Goal: Book appointment/travel/reservation

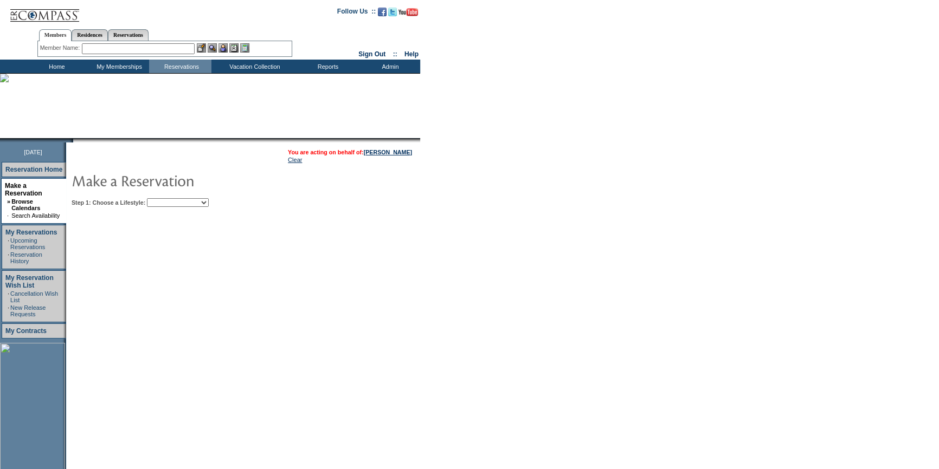
click at [183, 204] on select "Beach Leisure Metropolitan Mountain OIAL for Adventure OIAL for Couples OIAL fo…" at bounding box center [178, 202] width 62 height 9
select select "Beach"
click at [165, 198] on select "Beach Leisure Metropolitan Mountain OIAL for Adventure OIAL for Couples OIAL fo…" at bounding box center [178, 202] width 62 height 9
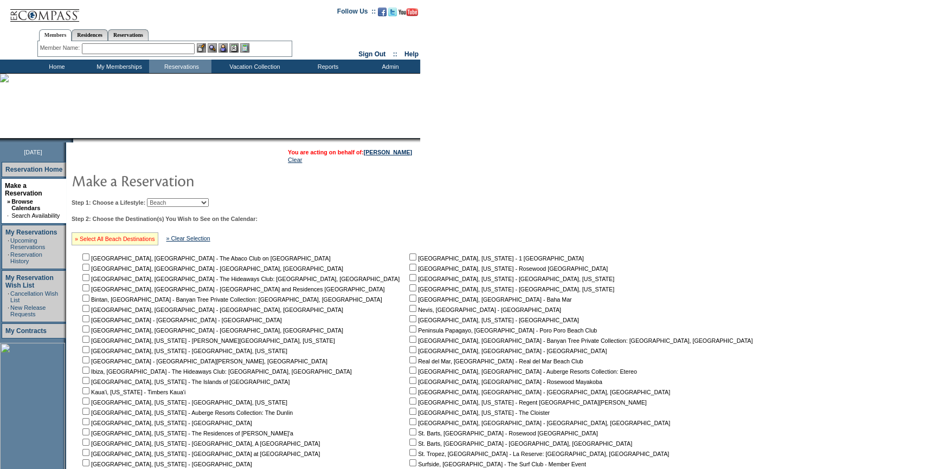
click at [139, 240] on link "» Select All Beach Destinations" at bounding box center [115, 239] width 80 height 7
checkbox input "true"
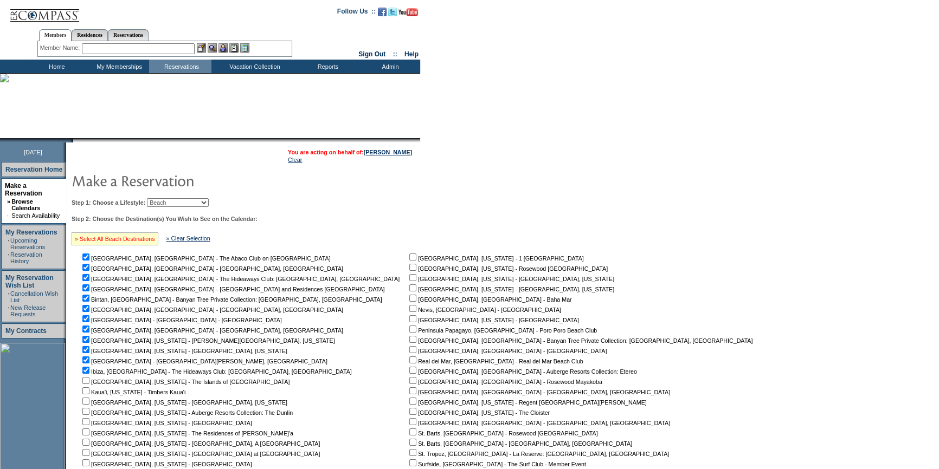
checkbox input "true"
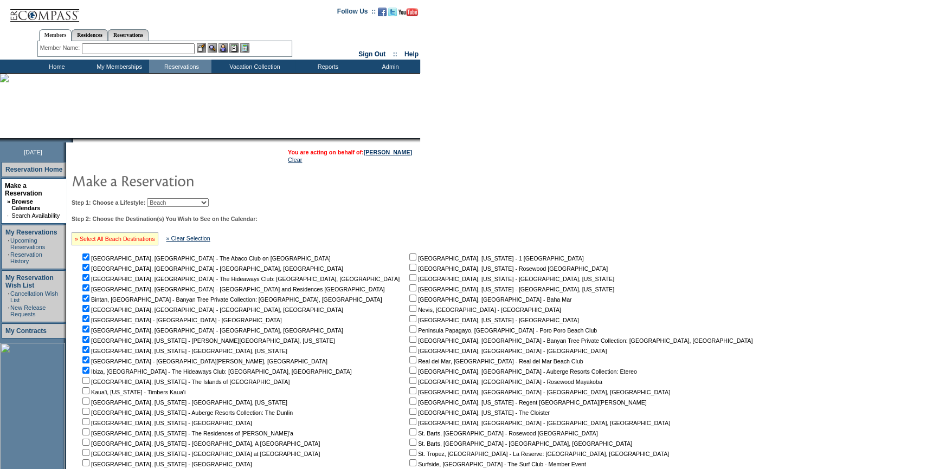
checkbox input "true"
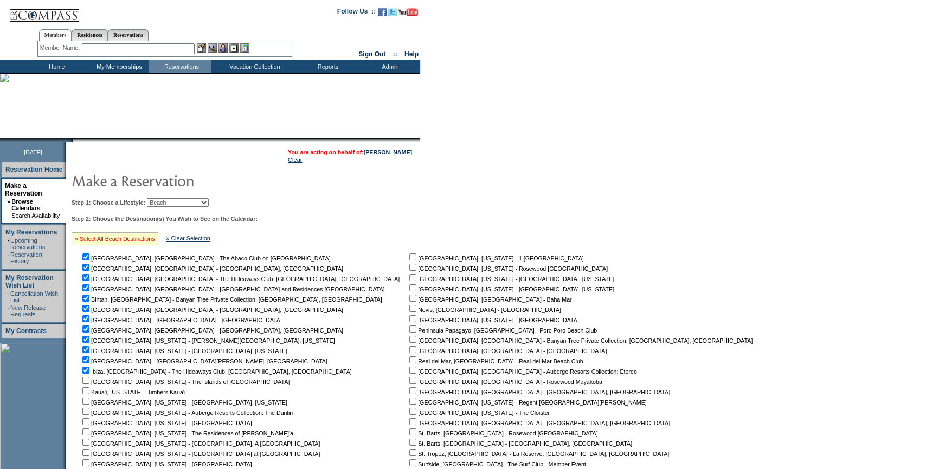
checkbox input "true"
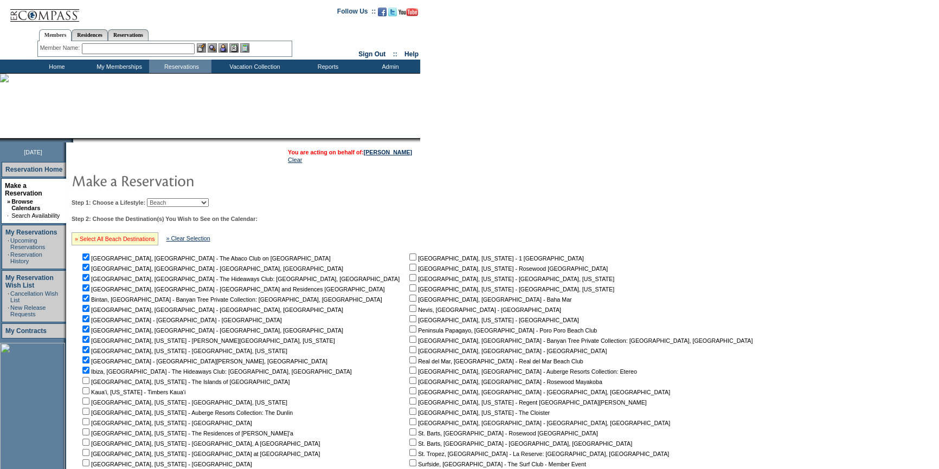
checkbox input "true"
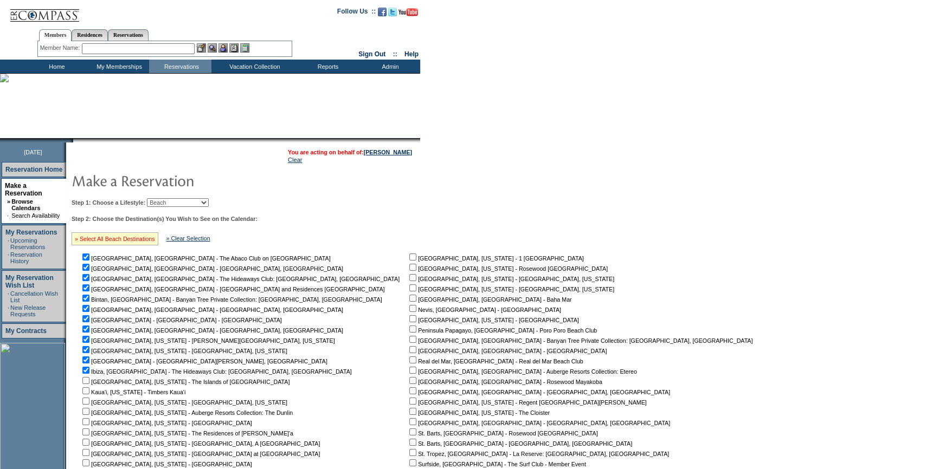
checkbox input "true"
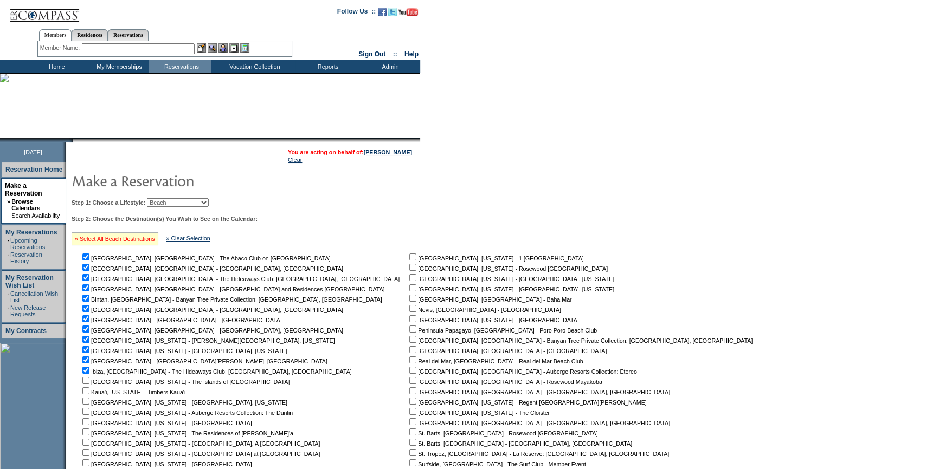
checkbox input "true"
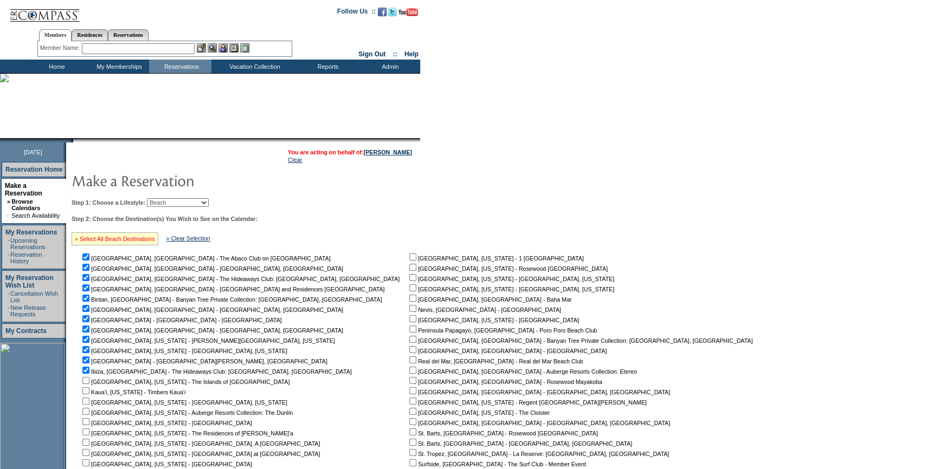
checkbox input "true"
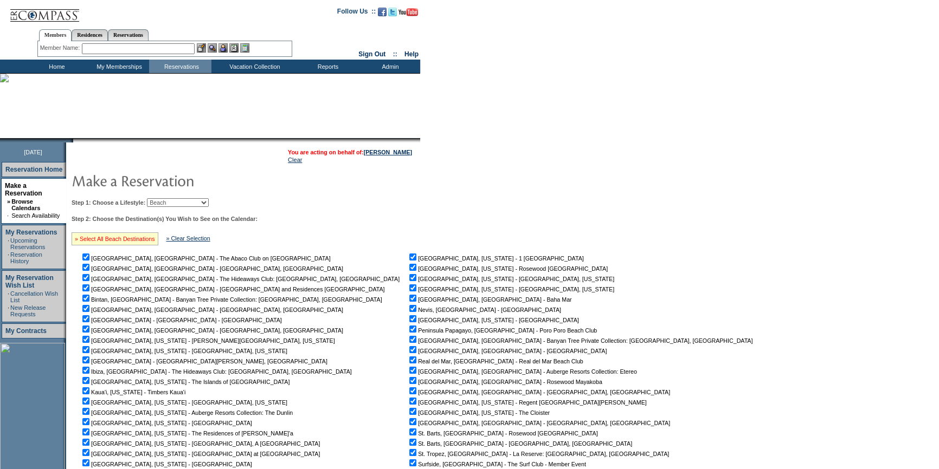
checkbox input "true"
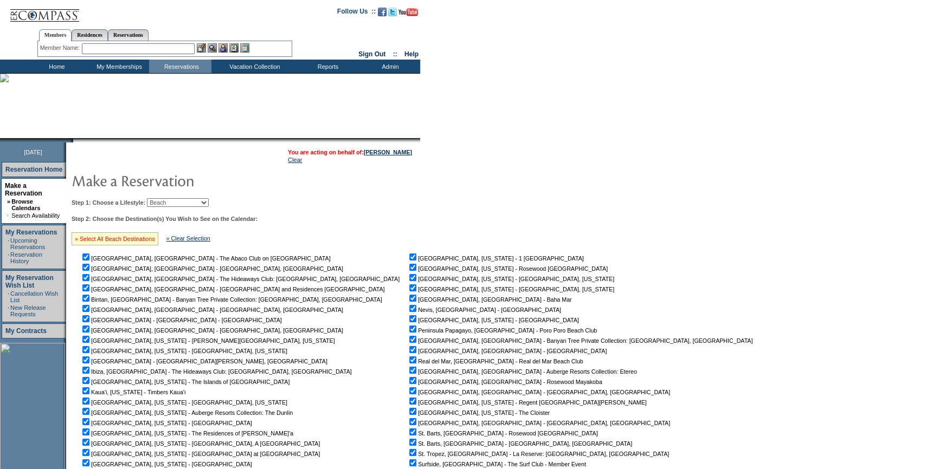
checkbox input "true"
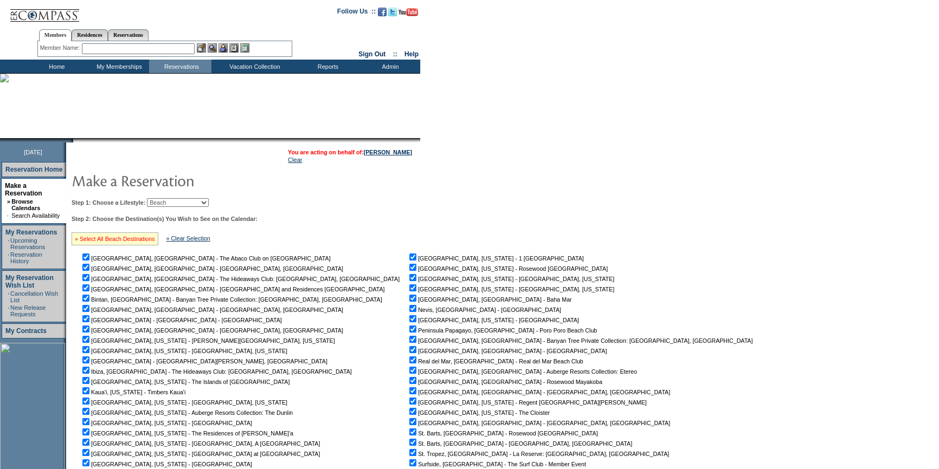
checkbox input "true"
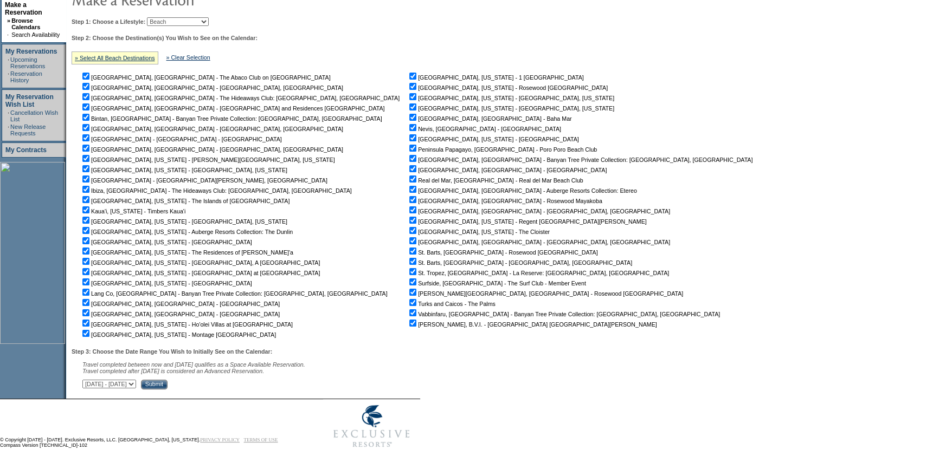
click at [136, 386] on select "[DATE] - [DATE] [DATE] - [DATE] [DATE] - [DATE] [DATE] - [DATE] [DATE] - [DATE]…" at bounding box center [109, 384] width 54 height 9
select select "[DATE]|[DATE]"
click at [88, 380] on select "[DATE] - [DATE] [DATE] - [DATE] [DATE] - [DATE] [DATE] - [DATE] [DATE] - [DATE]…" at bounding box center [109, 384] width 54 height 9
click at [168, 383] on input "Submit" at bounding box center [154, 385] width 27 height 10
